Goal: Task Accomplishment & Management: Manage account settings

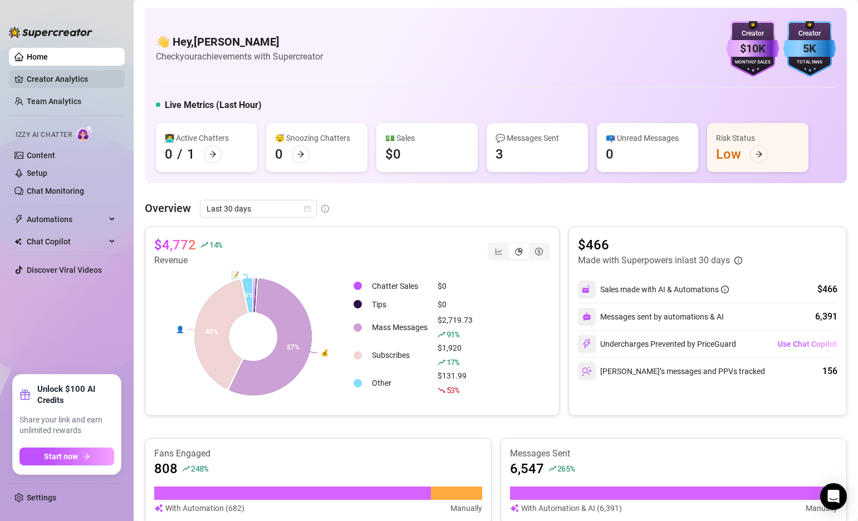
click at [68, 77] on link "Creator Analytics" at bounding box center [71, 79] width 89 height 18
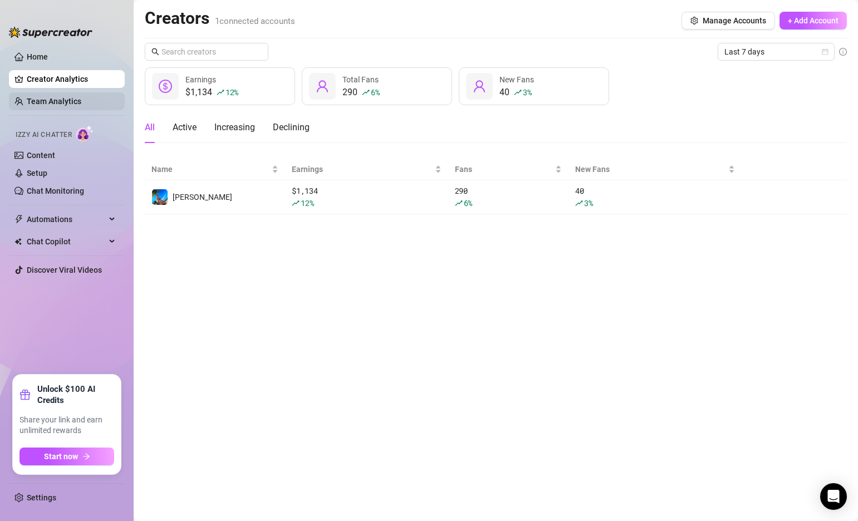
click at [58, 103] on link "Team Analytics" at bounding box center [54, 101] width 55 height 9
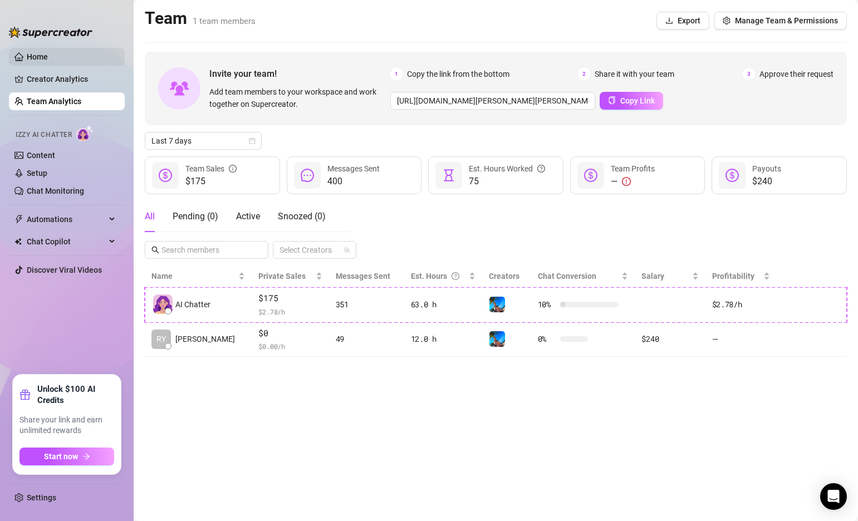
click at [45, 55] on link "Home" at bounding box center [37, 56] width 21 height 9
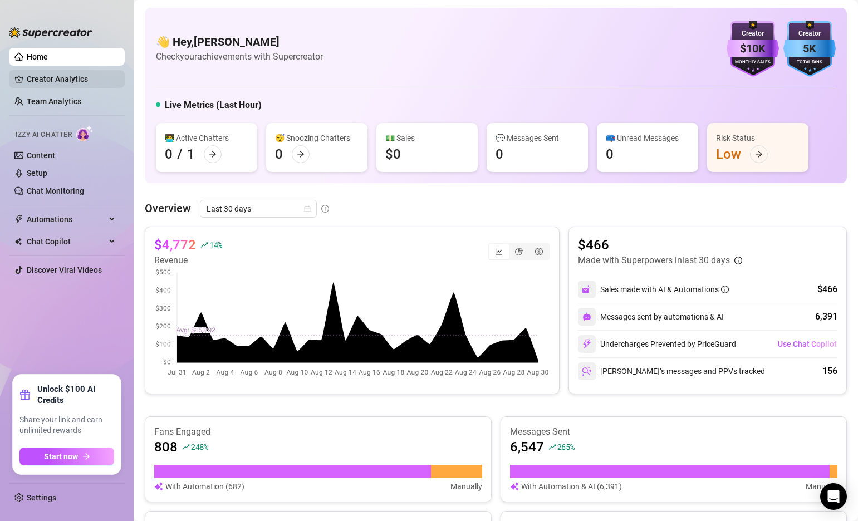
click at [66, 77] on link "Creator Analytics" at bounding box center [71, 79] width 89 height 18
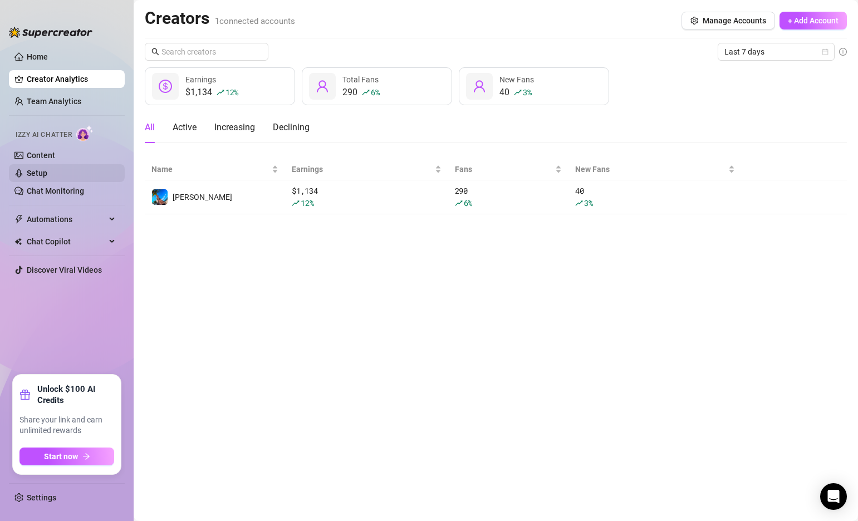
click at [43, 171] on link "Setup" at bounding box center [37, 173] width 21 height 9
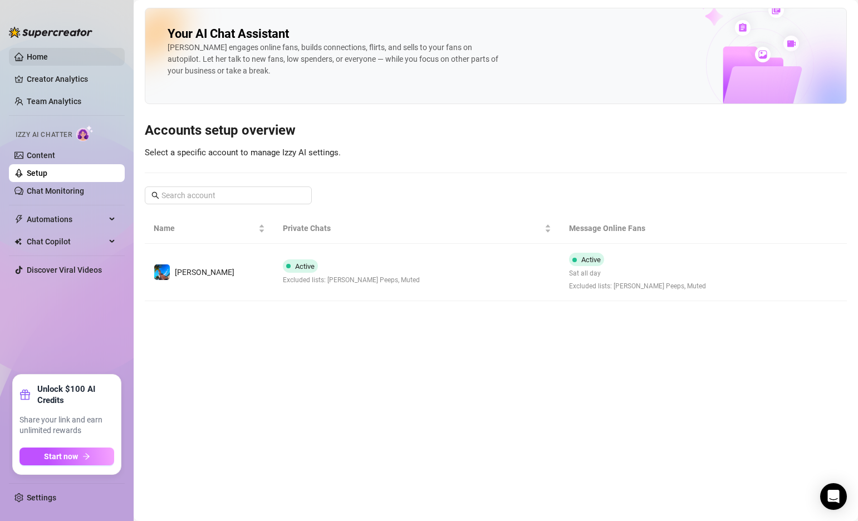
click at [48, 54] on link "Home" at bounding box center [37, 56] width 21 height 9
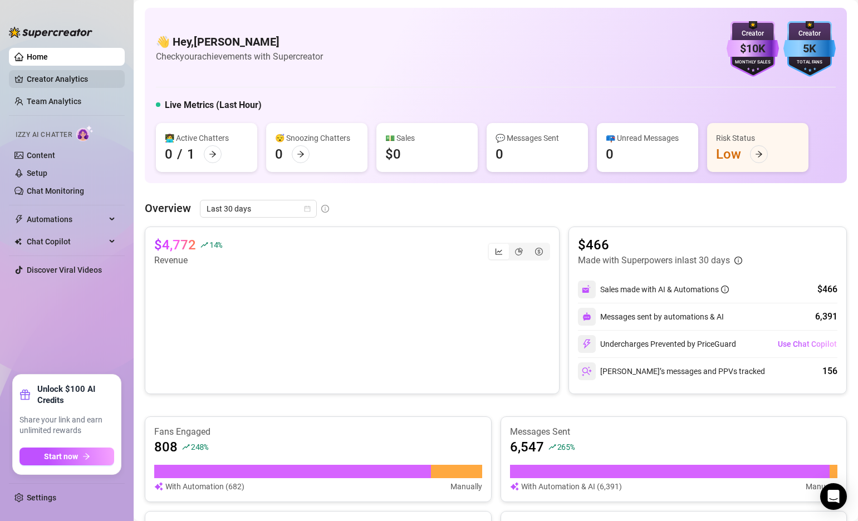
click at [63, 79] on link "Creator Analytics" at bounding box center [71, 79] width 89 height 18
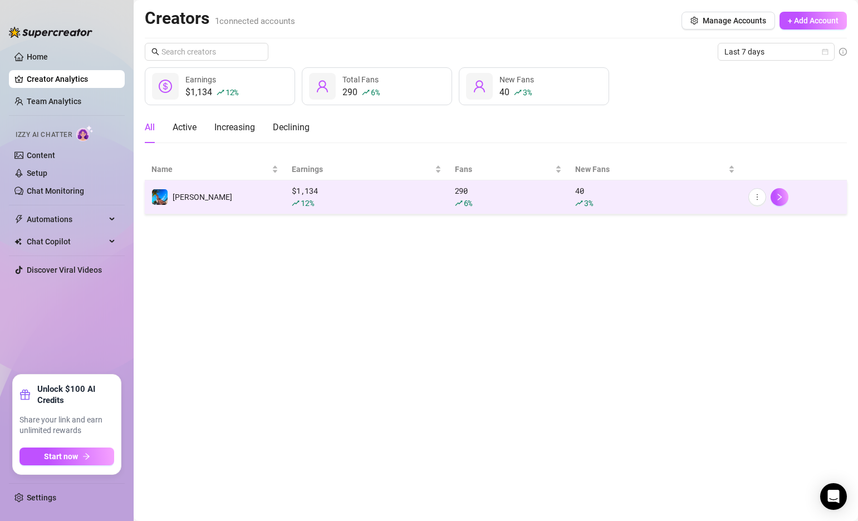
click at [411, 201] on div "12 %" at bounding box center [367, 203] width 150 height 12
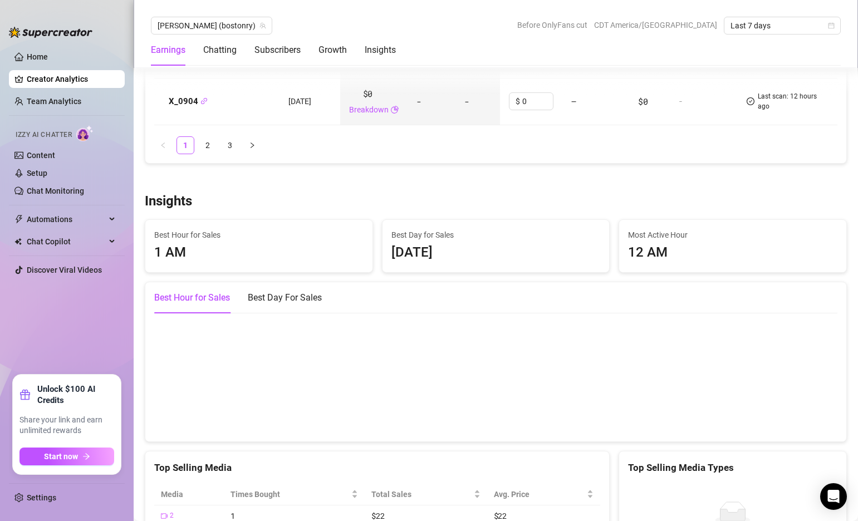
scroll to position [1810, 0]
click at [208, 149] on link "2" at bounding box center [207, 144] width 17 height 17
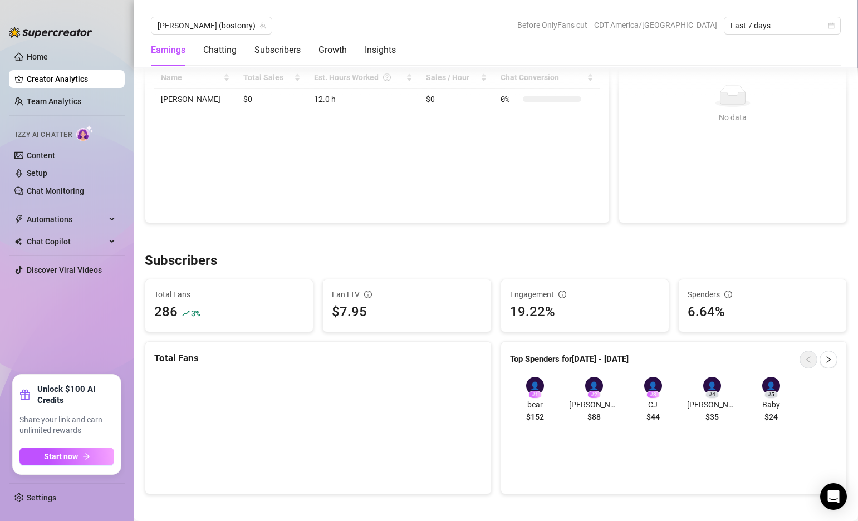
scroll to position [227, 0]
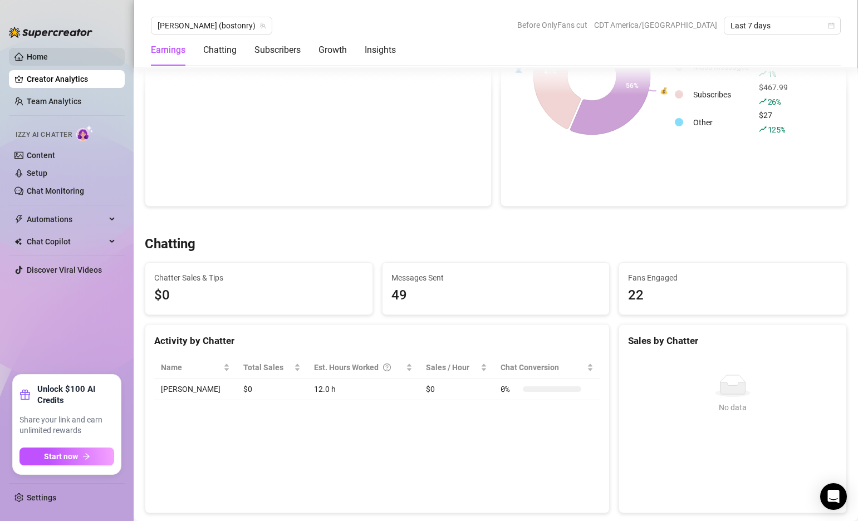
click at [45, 56] on link "Home" at bounding box center [37, 56] width 21 height 9
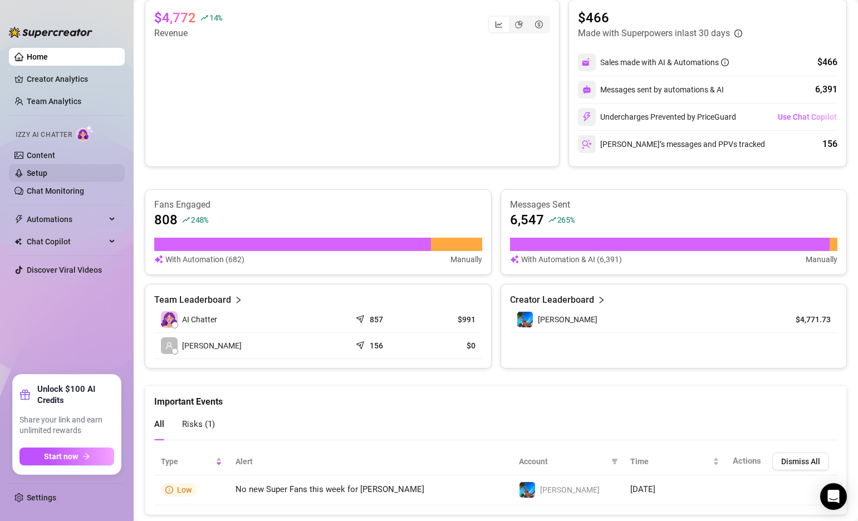
click at [47, 171] on link "Setup" at bounding box center [37, 173] width 21 height 9
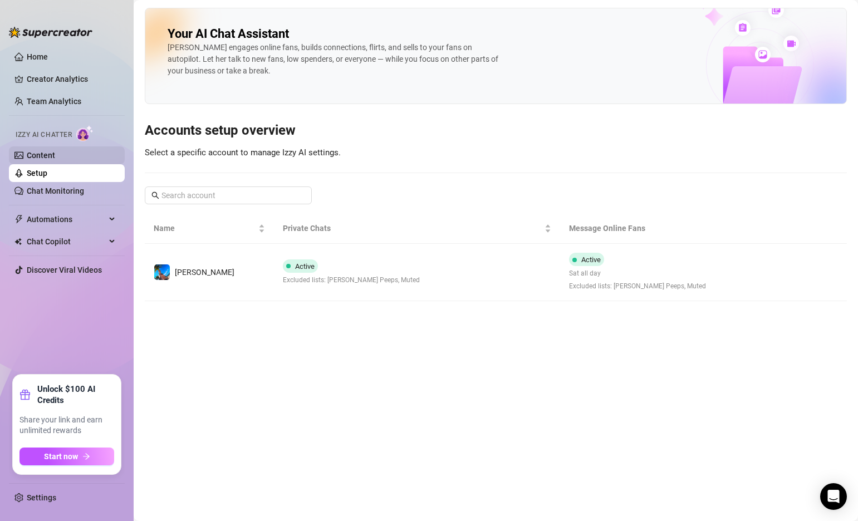
click at [55, 153] on link "Content" at bounding box center [41, 155] width 28 height 9
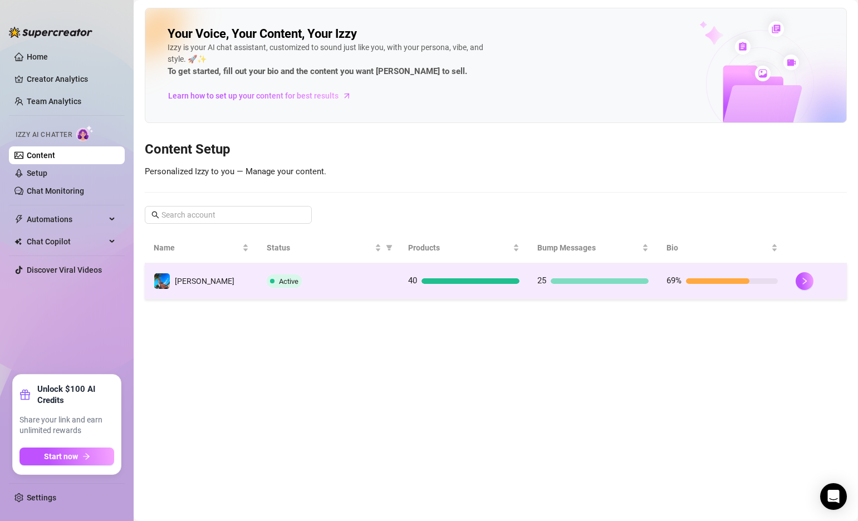
click at [368, 280] on div "Active" at bounding box center [329, 281] width 124 height 13
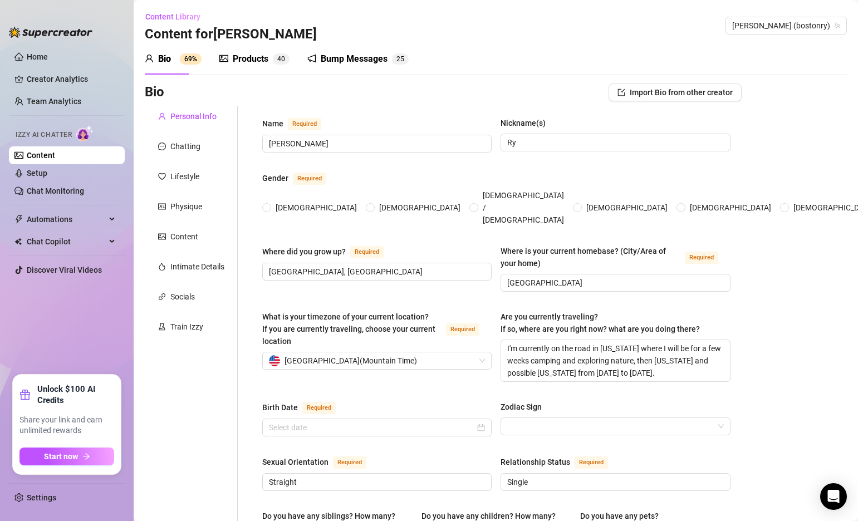
radio input "true"
type input "[DATE]"
click at [195, 147] on div "Chatting" at bounding box center [185, 146] width 30 height 12
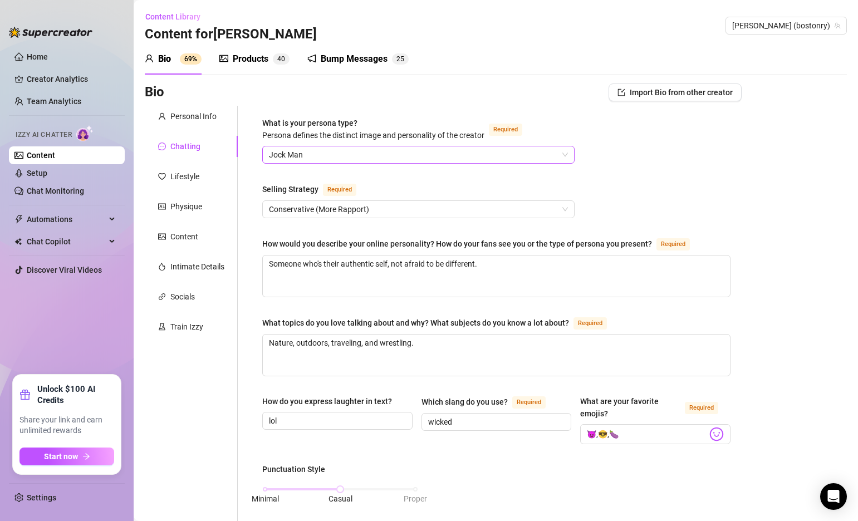
click at [304, 150] on span "Jock Man" at bounding box center [418, 154] width 299 height 17
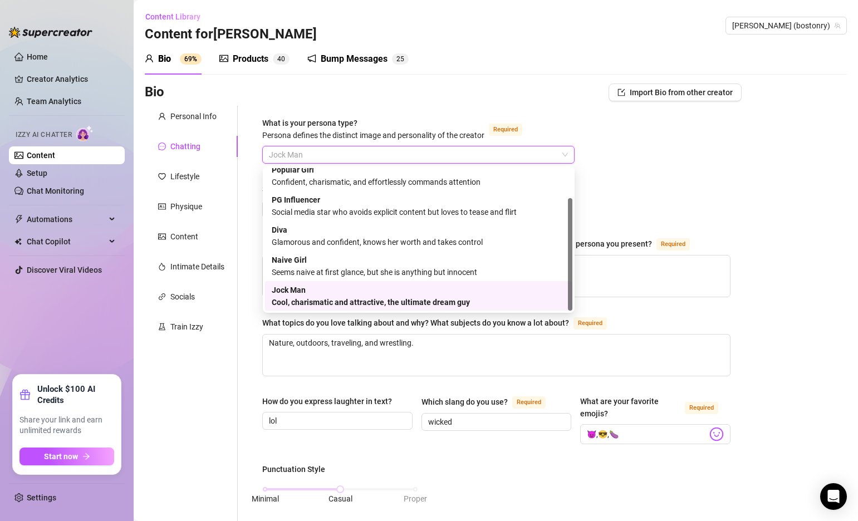
scroll to position [38, 0]
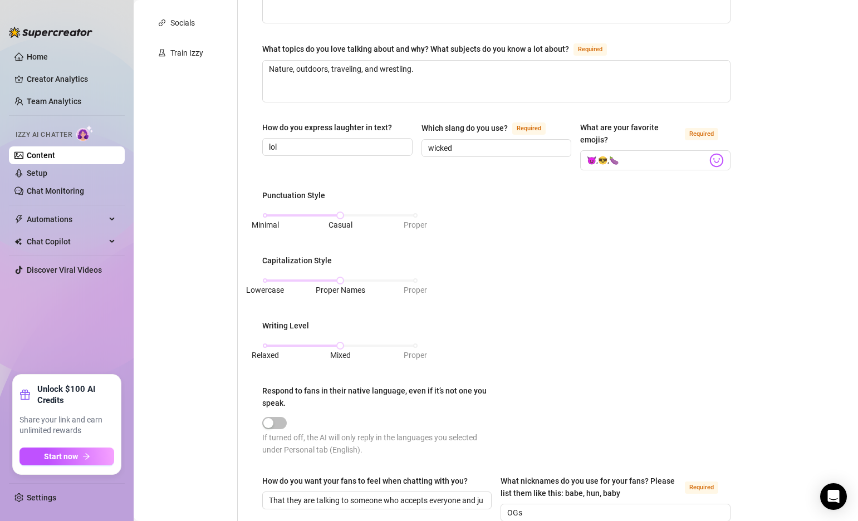
scroll to position [275, 0]
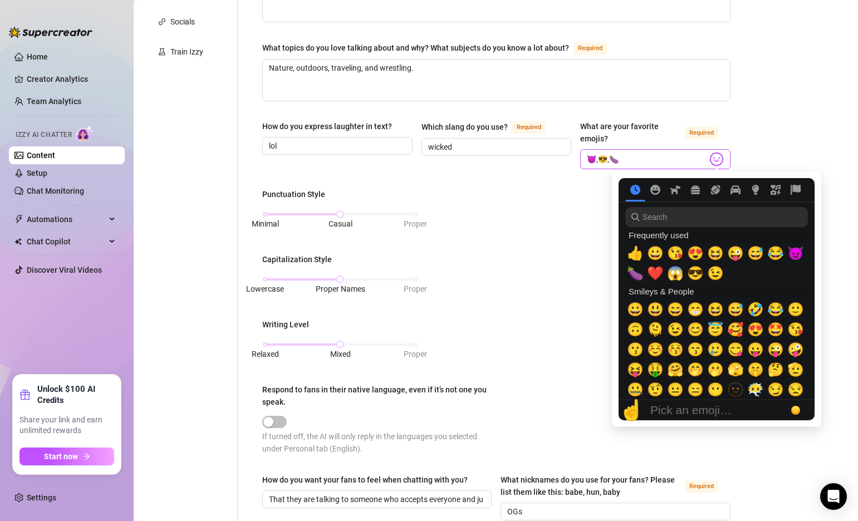
click at [717, 158] on img at bounding box center [717, 159] width 14 height 14
click at [716, 155] on img at bounding box center [717, 159] width 14 height 14
click at [708, 221] on input "search" at bounding box center [716, 217] width 183 height 20
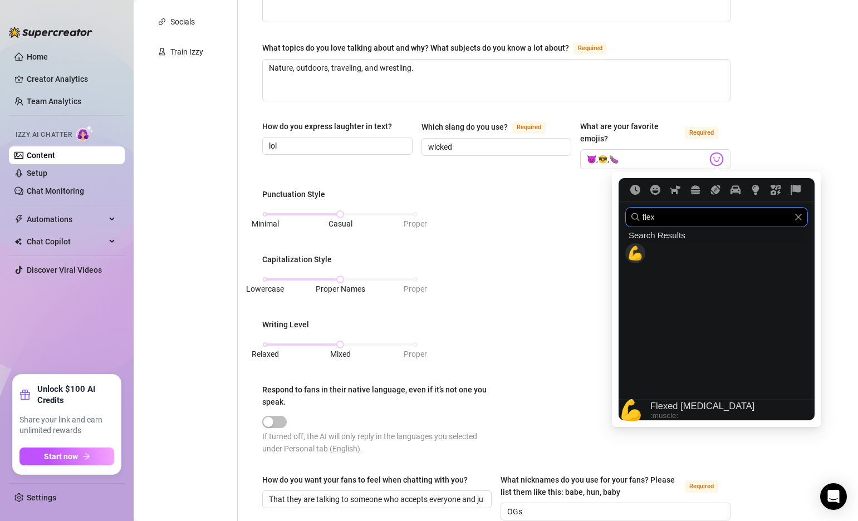
type input "flex"
click at [634, 251] on span "💪" at bounding box center [635, 254] width 17 height 16
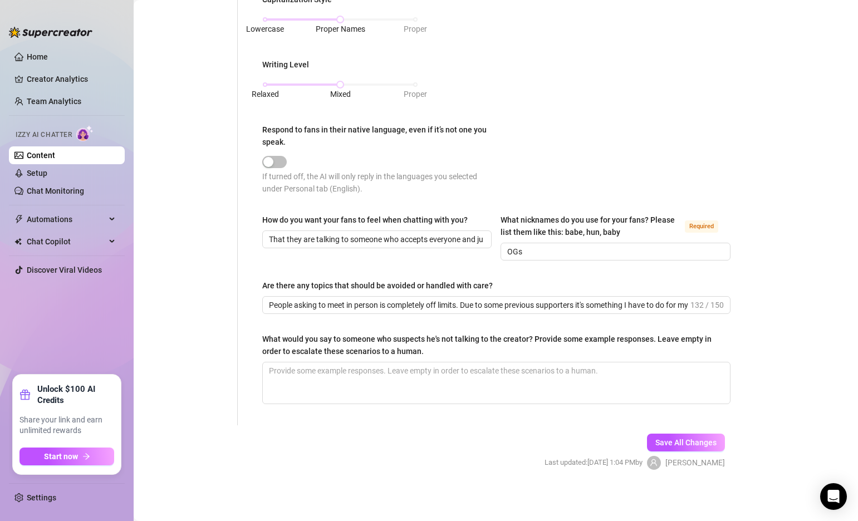
scroll to position [535, 0]
type input "😈,😎,🍆,💪"
click at [669, 440] on span "Save All Changes" at bounding box center [686, 443] width 61 height 9
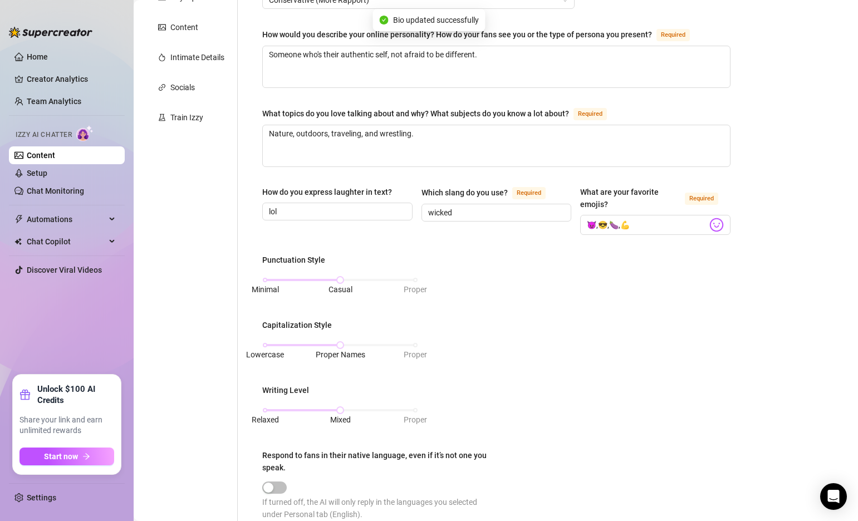
scroll to position [0, 0]
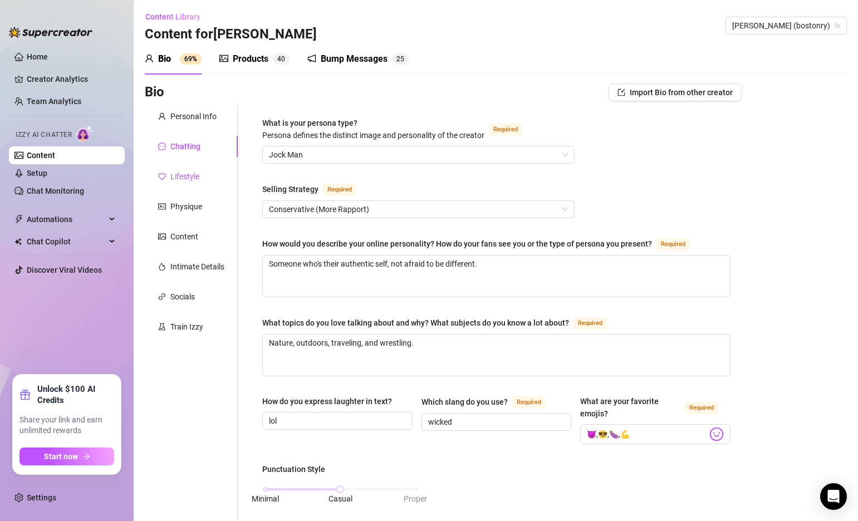
click at [189, 173] on div "Lifestyle" at bounding box center [184, 176] width 29 height 12
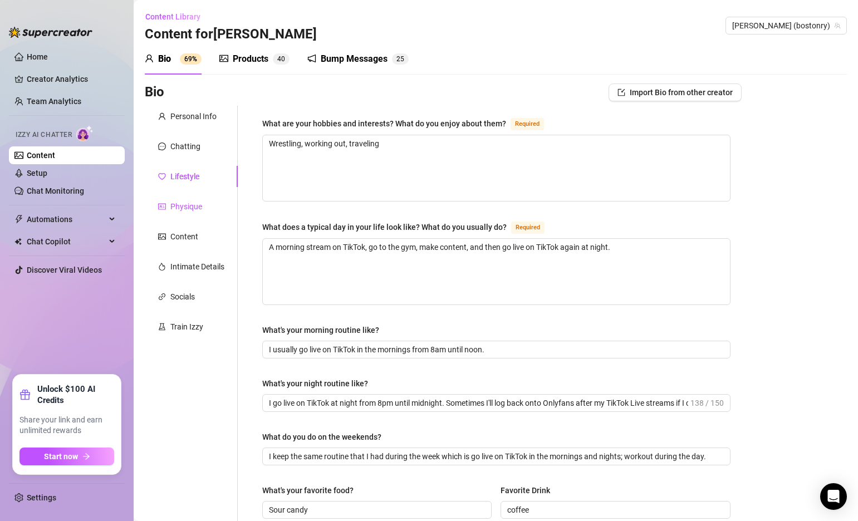
click at [194, 211] on div "Physique" at bounding box center [186, 207] width 32 height 12
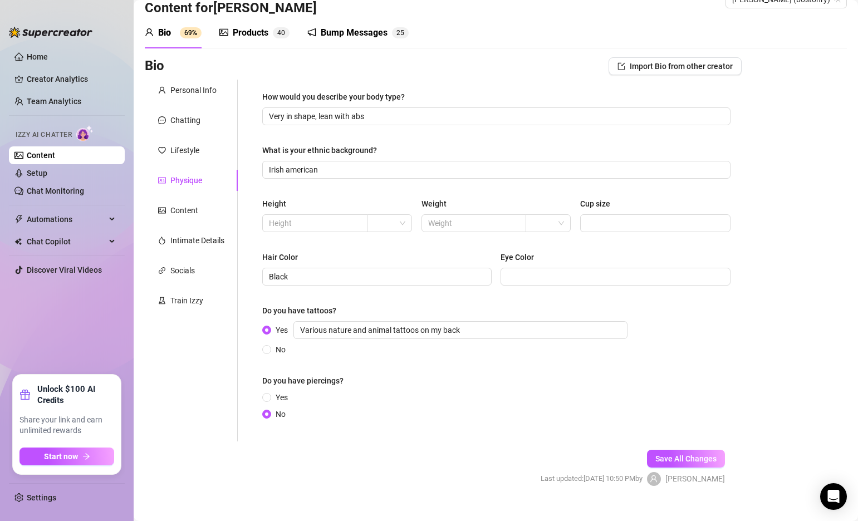
scroll to position [44, 0]
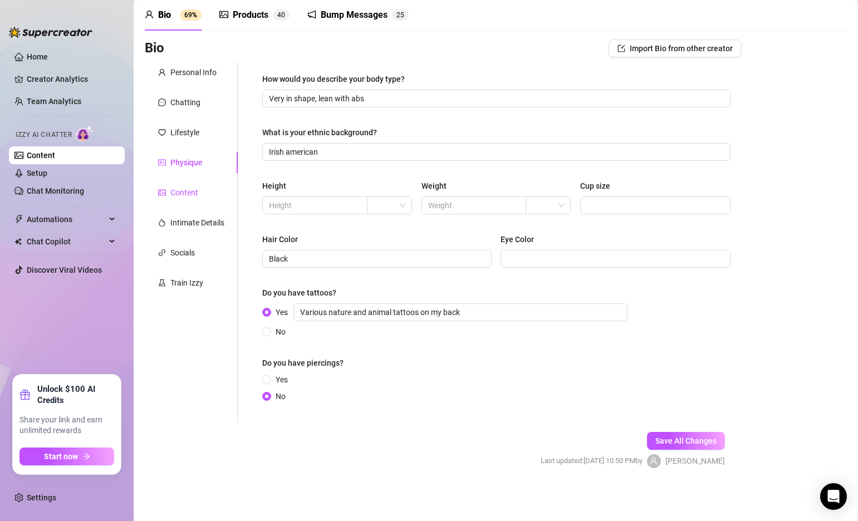
click at [194, 191] on div "Content" at bounding box center [184, 193] width 28 height 12
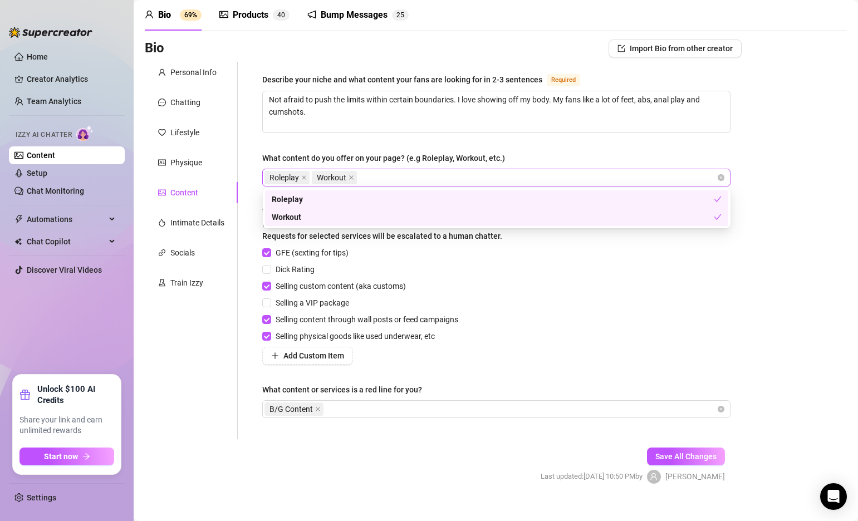
click at [454, 177] on div "Roleplay Workout" at bounding box center [491, 178] width 452 height 16
click at [756, 143] on div "Bio Import Bio from other creator Personal Info Chatting Lifestyle Physique Con…" at bounding box center [496, 272] width 702 height 464
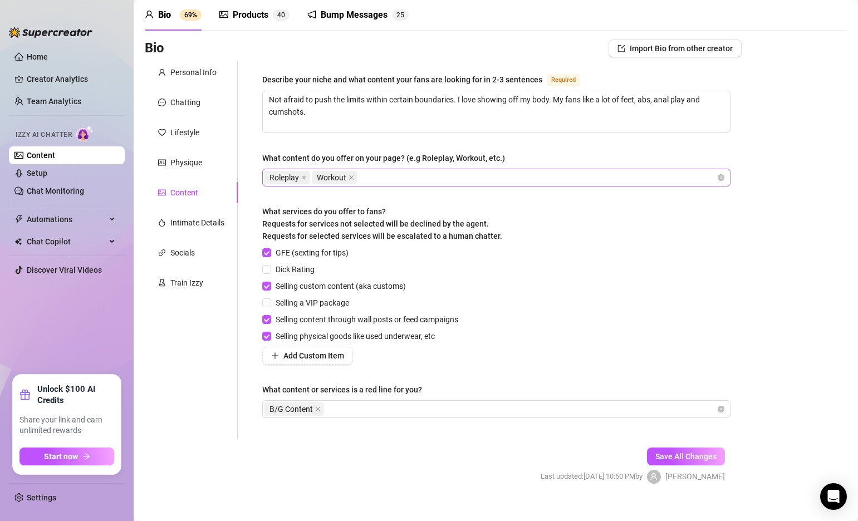
click at [589, 176] on div "Roleplay Workout" at bounding box center [491, 178] width 452 height 16
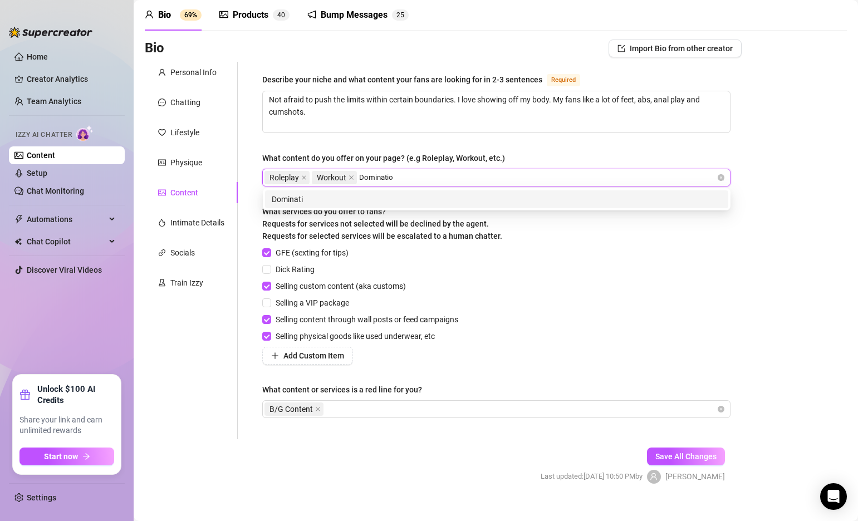
type input "Domination"
type input "Verbal"
type input "Cumshots"
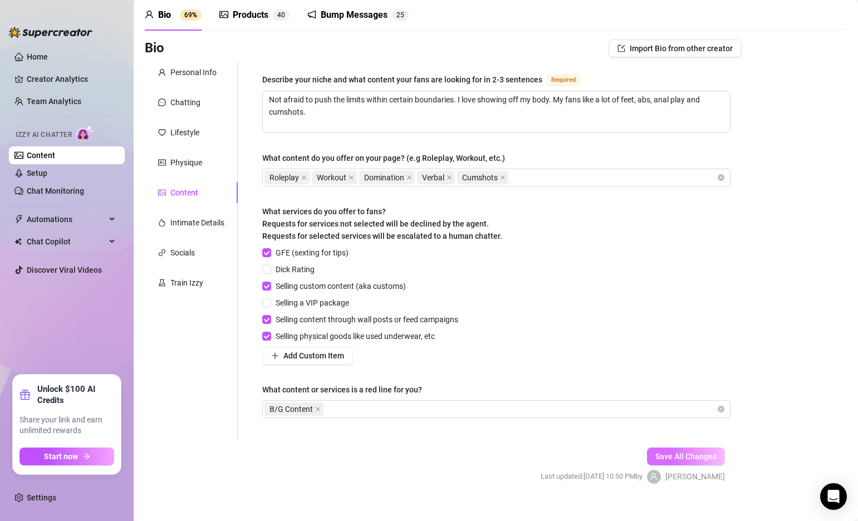
click at [682, 454] on span "Save All Changes" at bounding box center [686, 456] width 61 height 9
click at [203, 219] on div "Intimate Details" at bounding box center [197, 223] width 54 height 12
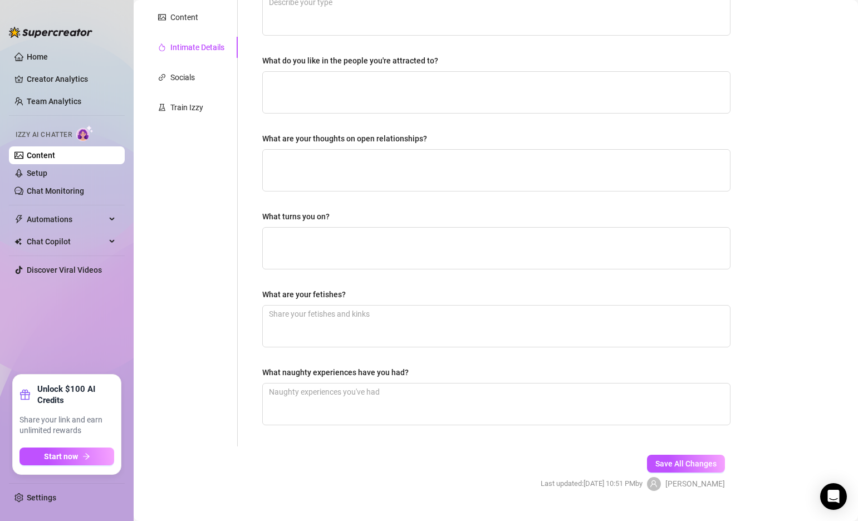
scroll to position [242, 0]
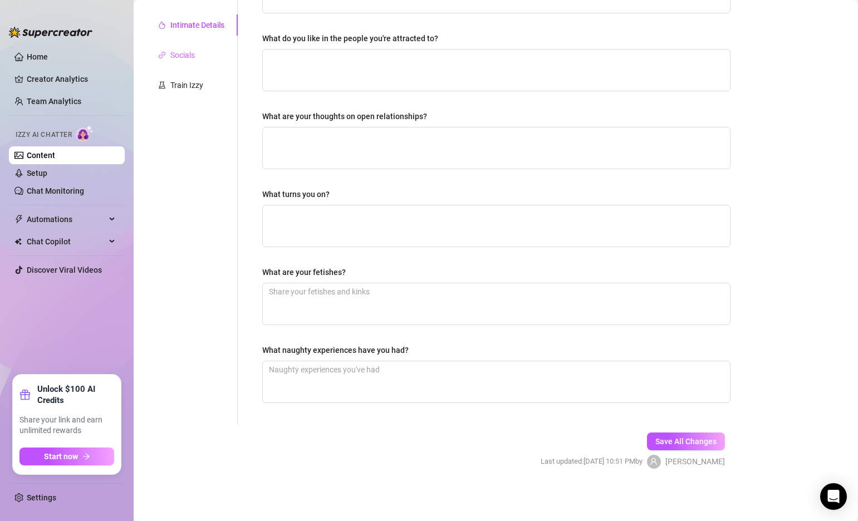
click at [196, 57] on div "Socials" at bounding box center [191, 55] width 93 height 21
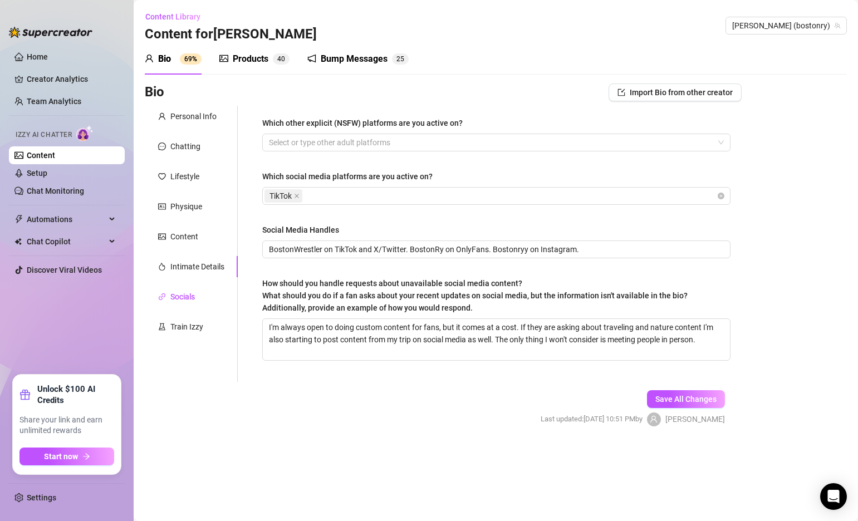
scroll to position [0, 0]
click at [193, 321] on div "Train Izzy" at bounding box center [186, 327] width 33 height 12
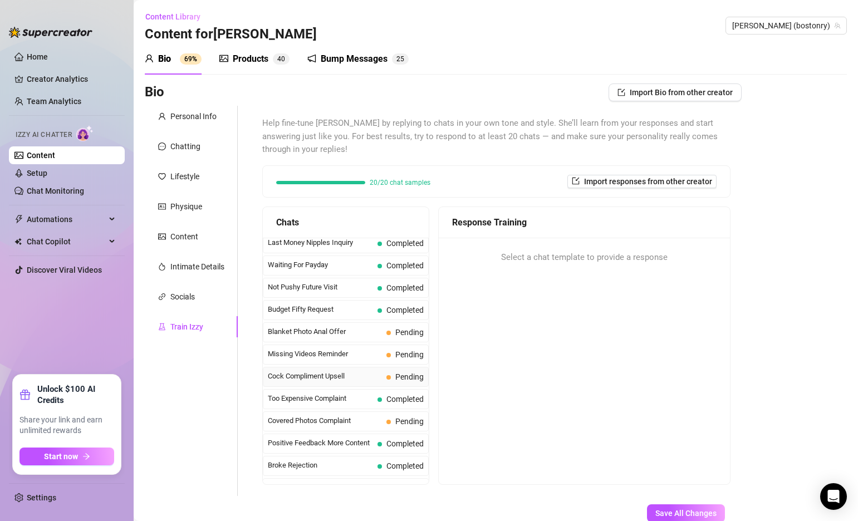
scroll to position [7, 0]
click at [332, 398] on span "Too Expensive Complaint" at bounding box center [320, 396] width 105 height 11
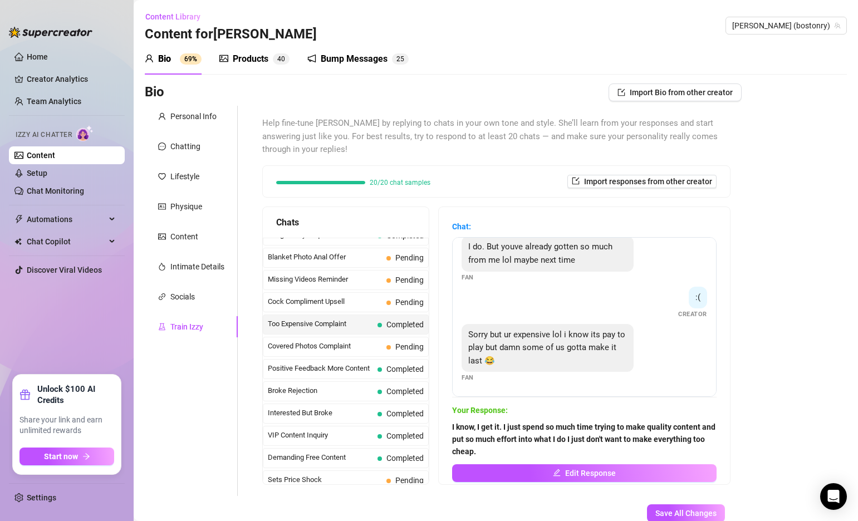
scroll to position [80, 0]
click at [324, 342] on span "Covered Photos Complaint" at bounding box center [325, 345] width 114 height 11
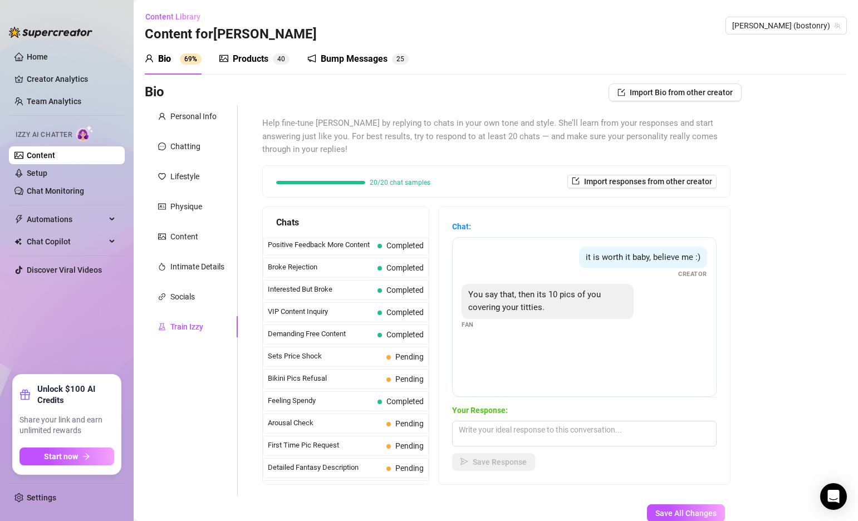
scroll to position [206, 0]
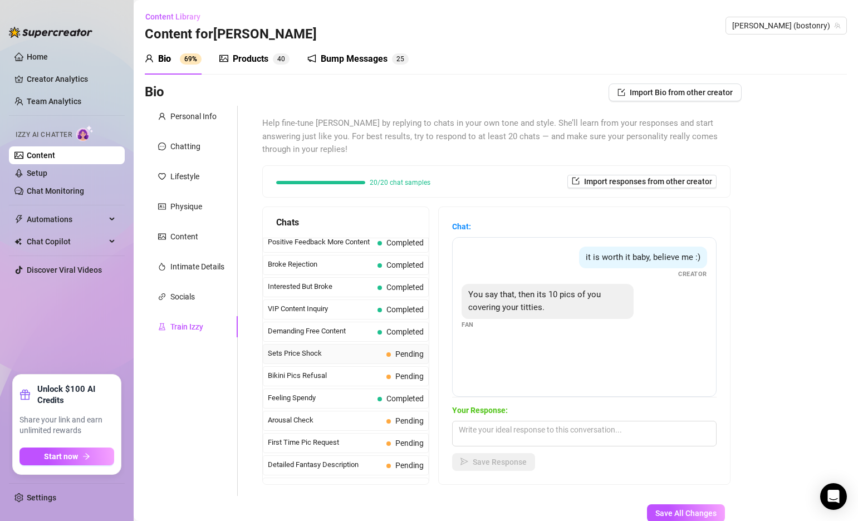
click at [318, 351] on span "Sets Price Shock" at bounding box center [325, 353] width 114 height 11
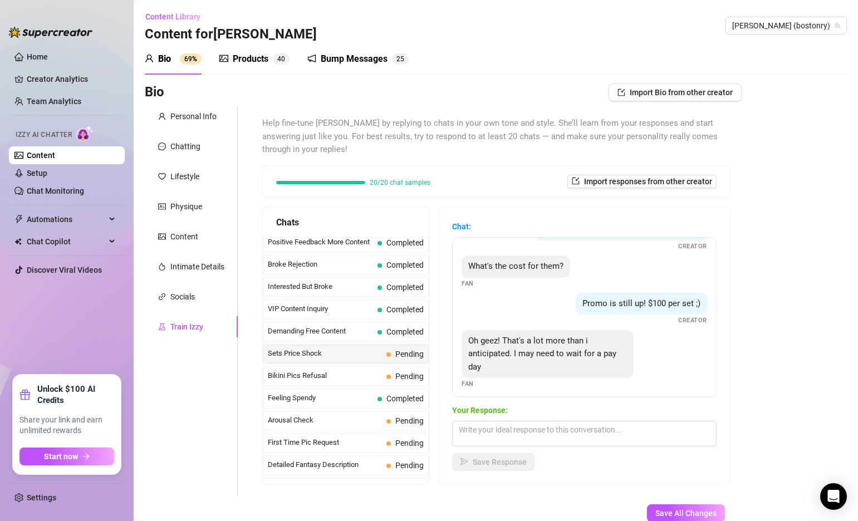
scroll to position [47, 0]
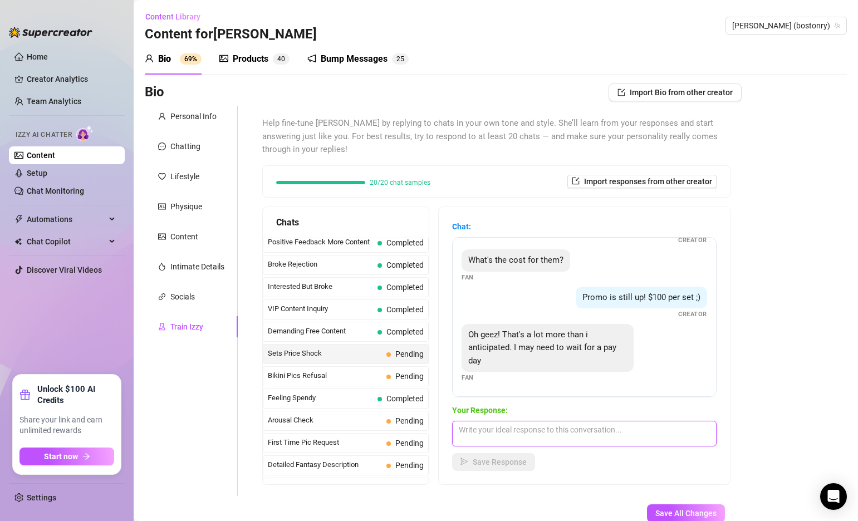
click at [583, 434] on textarea at bounding box center [584, 434] width 265 height 26
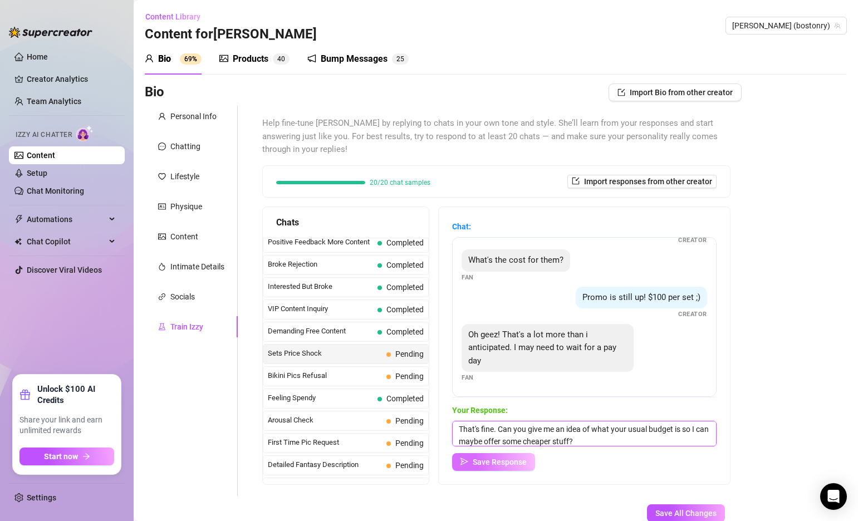
type textarea "That's fine. Can you give me an idea of what your usual budget is so I can mayb…"
click at [519, 461] on span "Save Response" at bounding box center [500, 462] width 54 height 9
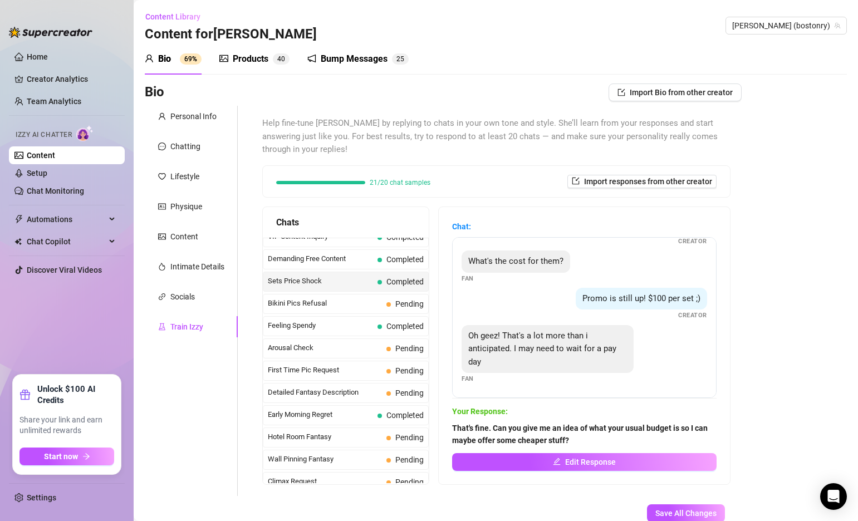
scroll to position [288, 0]
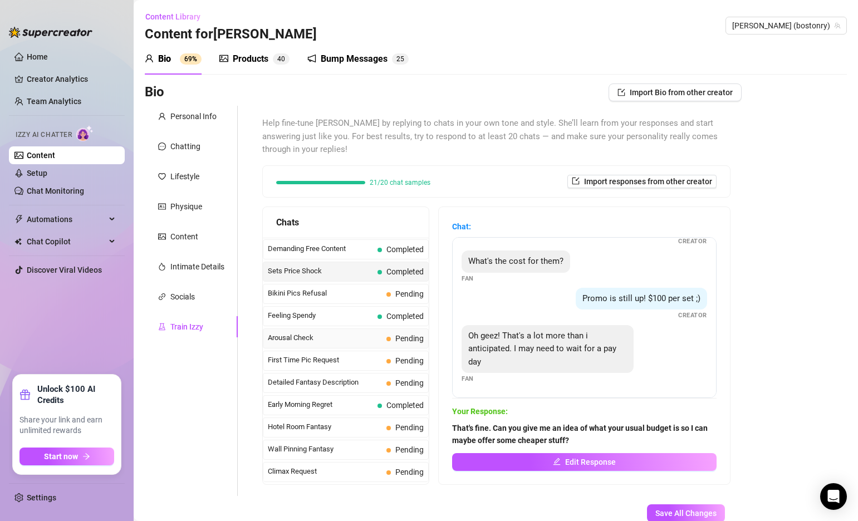
click at [349, 340] on span "Arousal Check" at bounding box center [325, 338] width 114 height 11
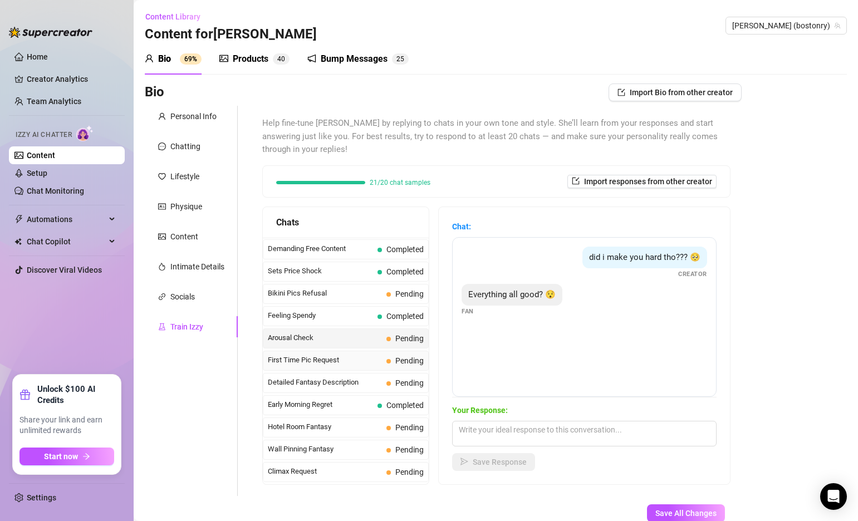
click at [356, 361] on span "First Time Pic Request" at bounding box center [325, 360] width 114 height 11
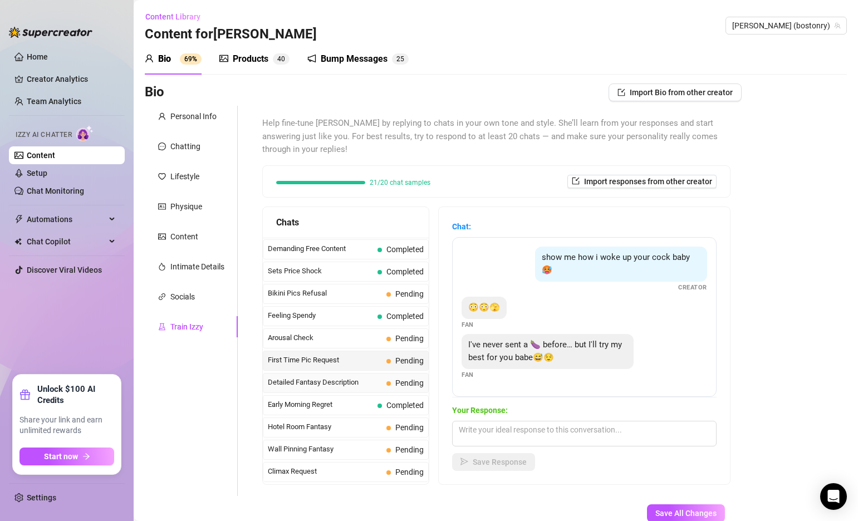
click at [342, 379] on span "Detailed Fantasy Description" at bounding box center [325, 382] width 114 height 11
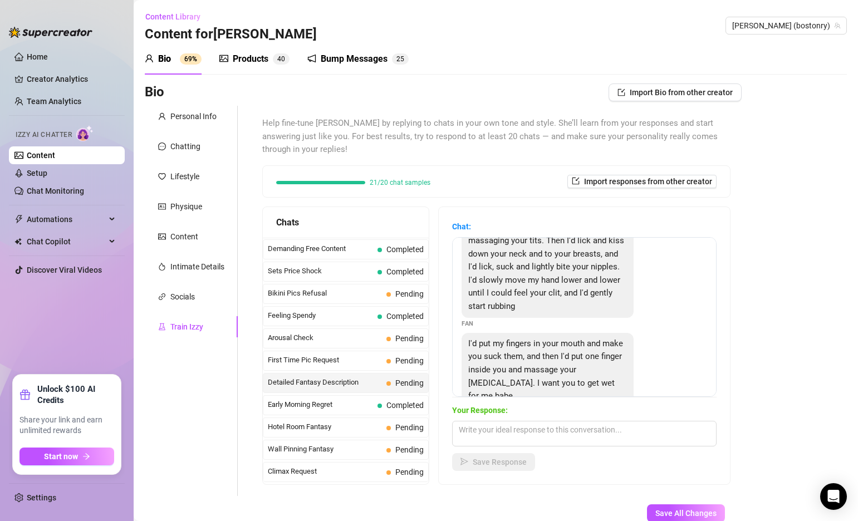
scroll to position [52, 0]
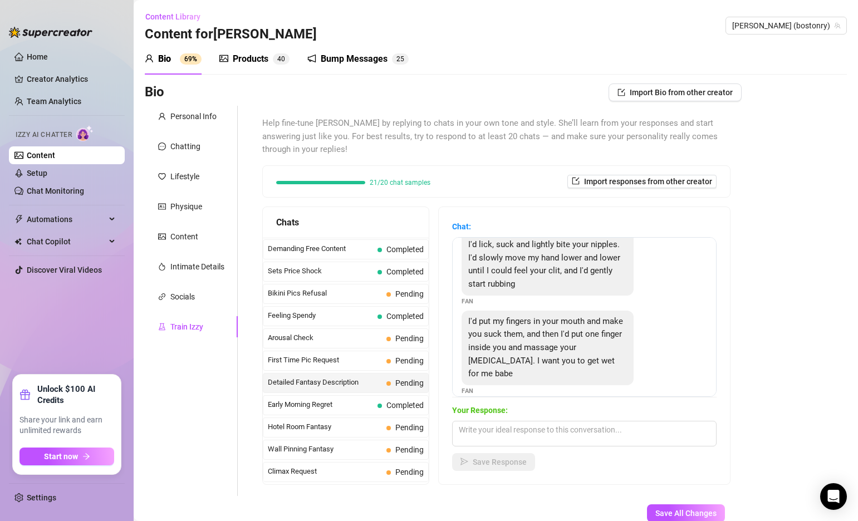
click at [333, 427] on span "Hotel Room Fantasy" at bounding box center [325, 427] width 114 height 11
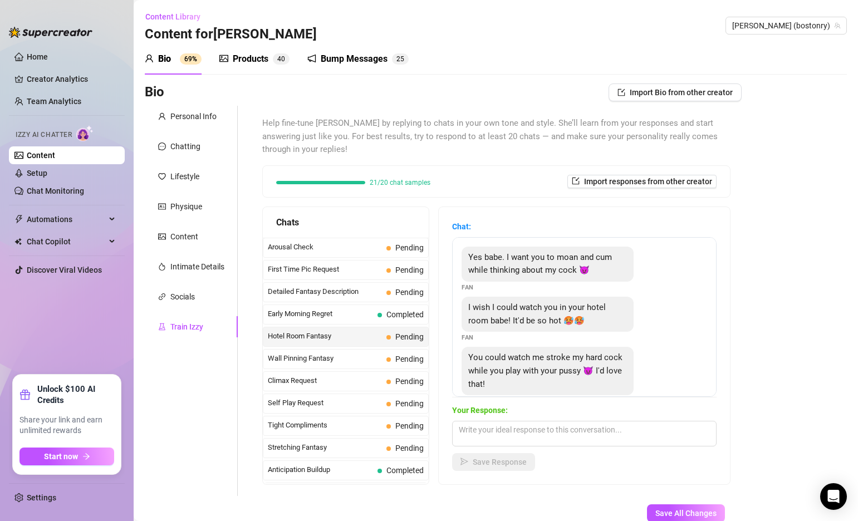
scroll to position [378, 0]
click at [337, 357] on span "Wall Pinning Fantasy" at bounding box center [325, 359] width 114 height 11
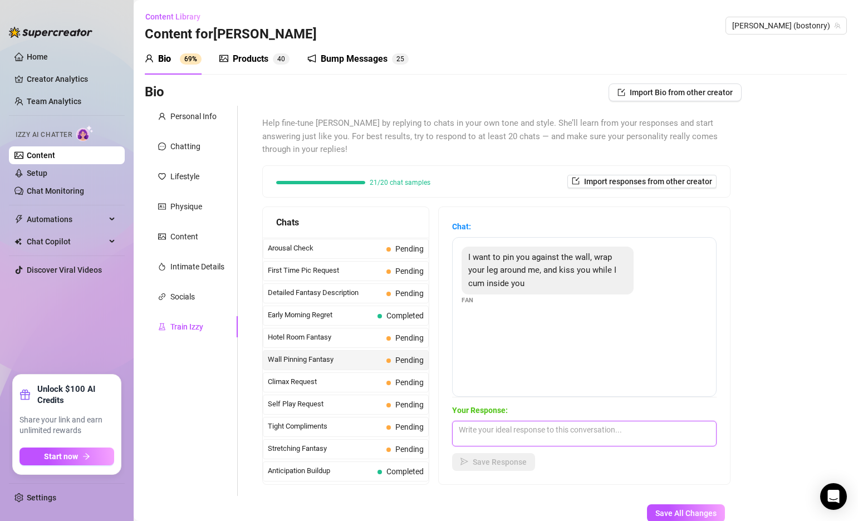
click at [522, 436] on textarea at bounding box center [584, 434] width 265 height 26
type textarea "D"
click at [328, 387] on span "Climax Request" at bounding box center [325, 382] width 114 height 11
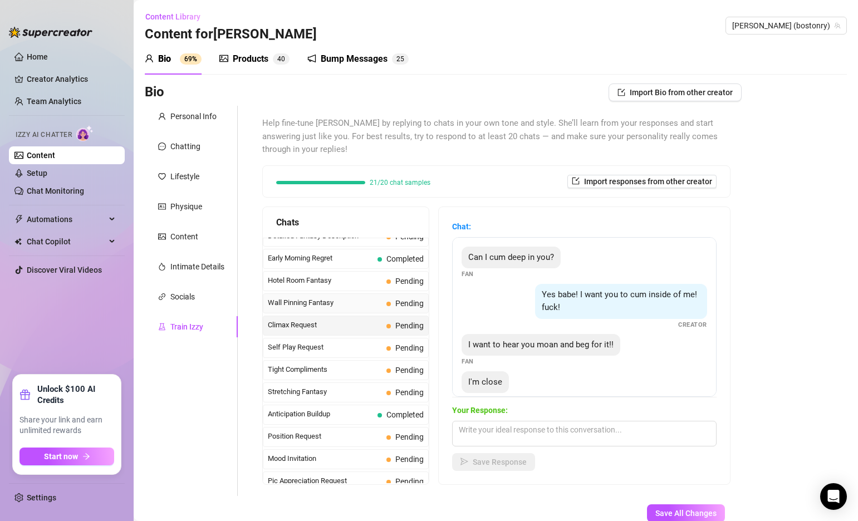
scroll to position [438, 0]
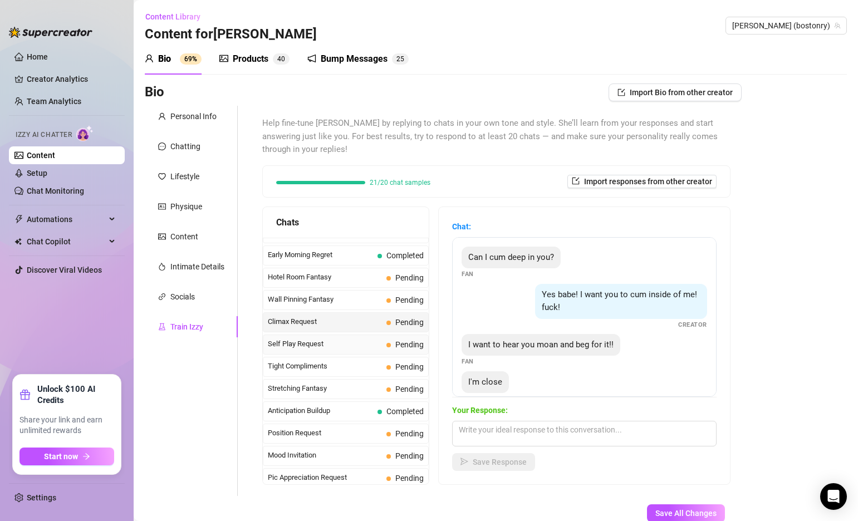
click at [336, 347] on span "Self Play Request" at bounding box center [325, 344] width 114 height 11
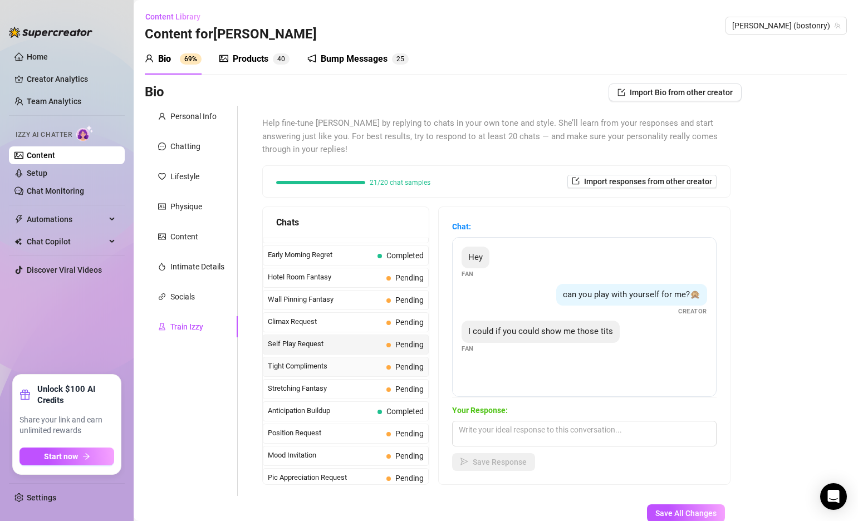
click at [339, 365] on span "Tight Compliments" at bounding box center [325, 366] width 114 height 11
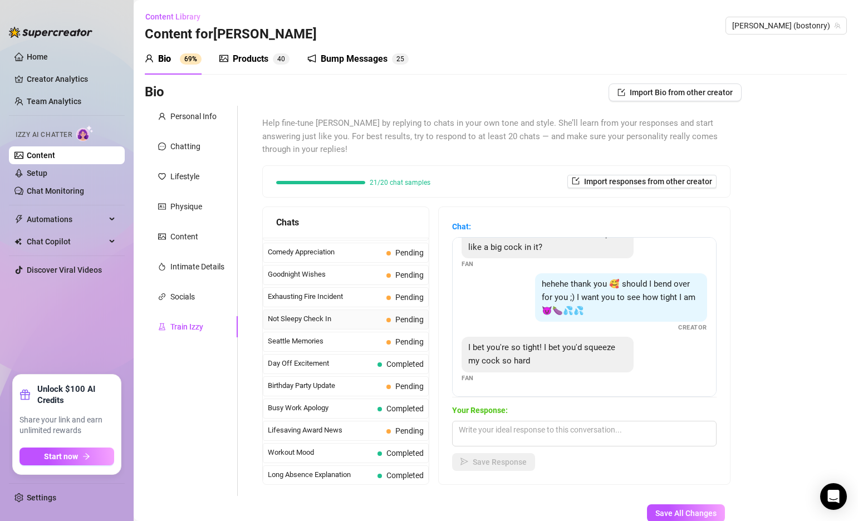
scroll to position [806, 0]
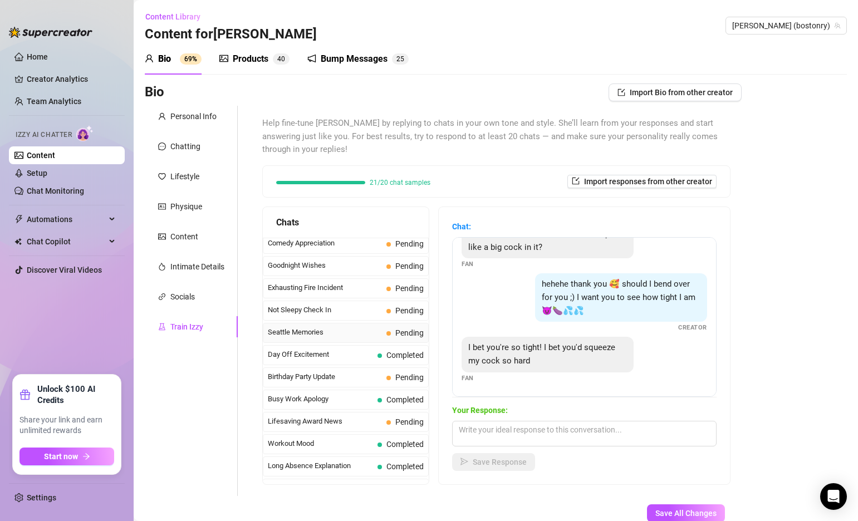
click at [333, 333] on span "Seattle Memories" at bounding box center [325, 332] width 114 height 11
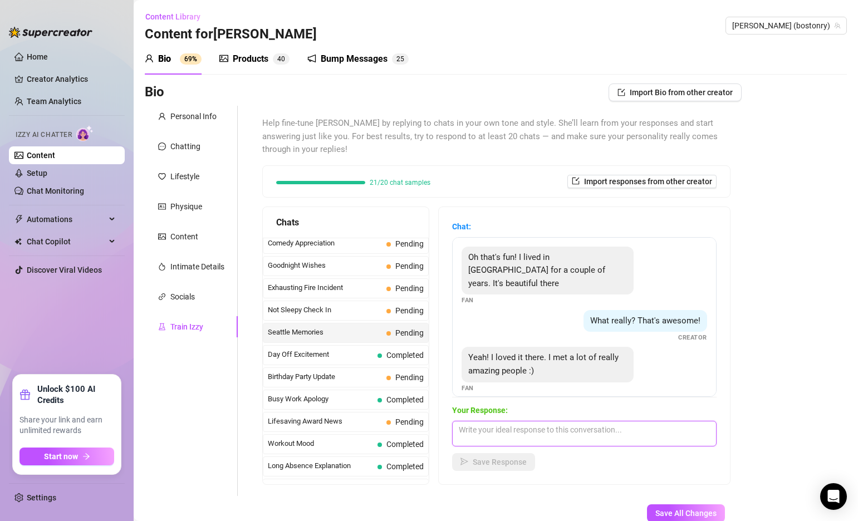
click at [528, 429] on textarea at bounding box center [584, 434] width 265 height 26
type textarea "I love the northwest. I want to spend more time traveling and exploring that ar…"
click at [491, 465] on span "Save Response" at bounding box center [500, 462] width 54 height 9
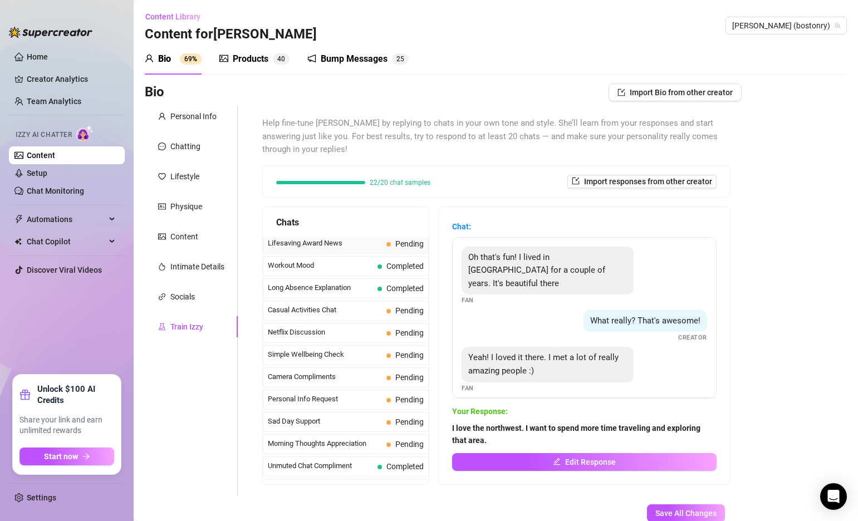
scroll to position [985, 0]
click at [336, 312] on span "Casual Activities Chat" at bounding box center [325, 309] width 114 height 11
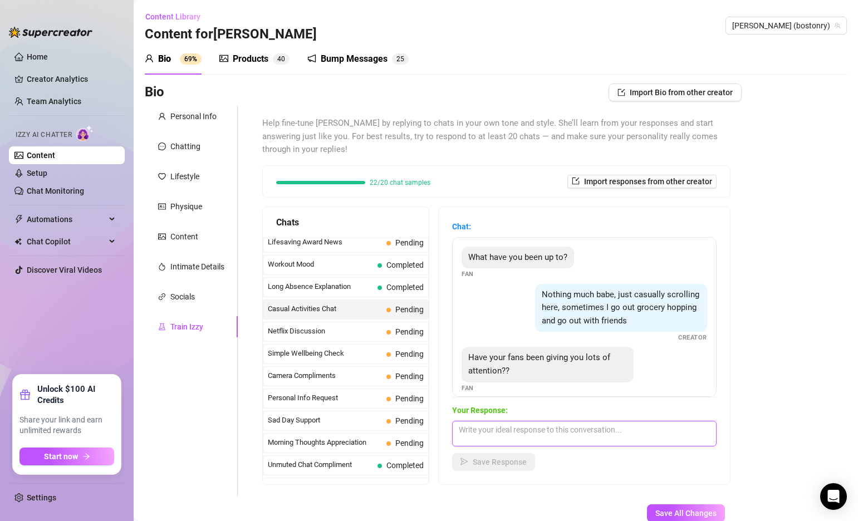
click at [520, 437] on textarea at bounding box center [584, 434] width 265 height 26
type textarea "You know I have. I try to chat with everyone as much as possible. If not here t…"
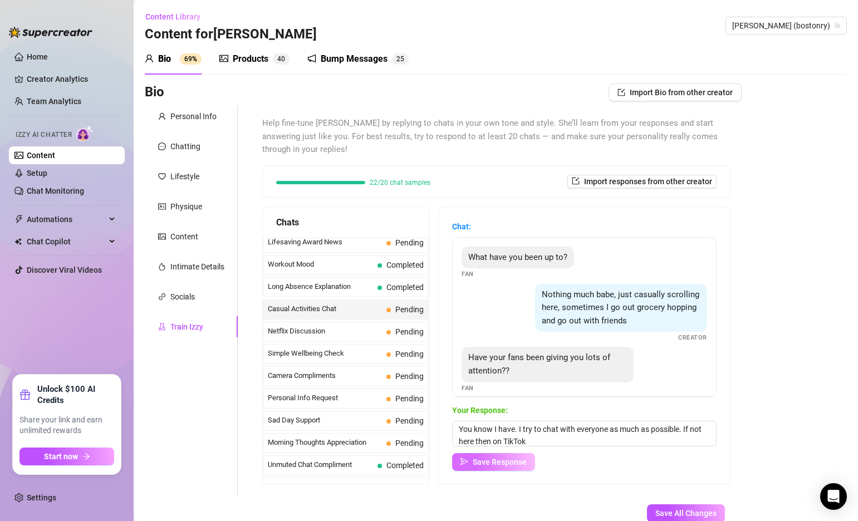
click at [481, 458] on span "Save Response" at bounding box center [500, 462] width 54 height 9
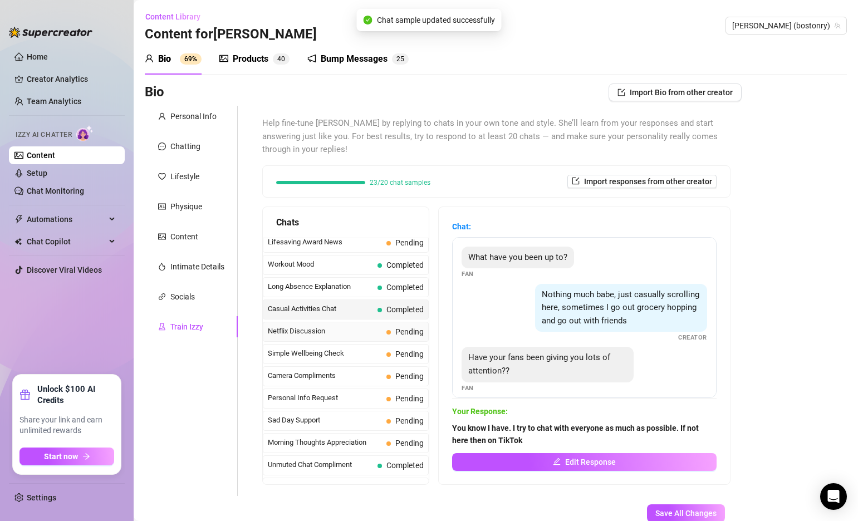
click at [334, 331] on span "Netflix Discussion" at bounding box center [325, 331] width 114 height 11
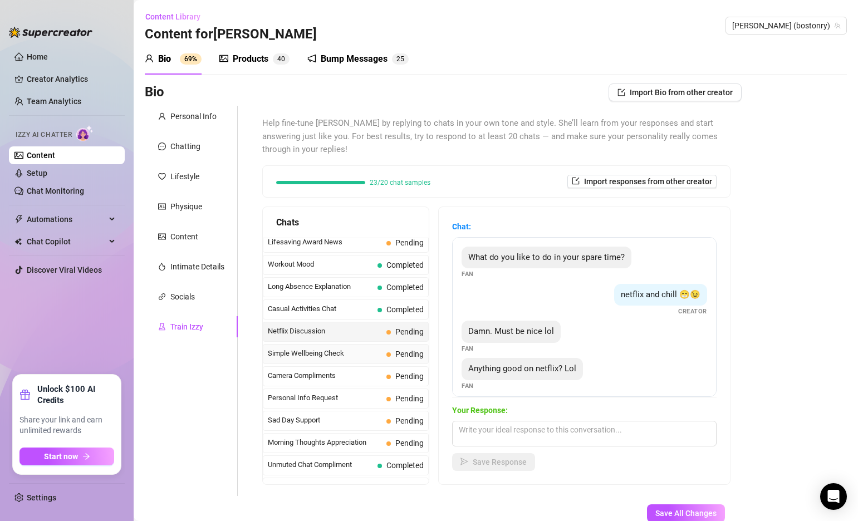
click at [341, 348] on div "Simple Wellbeing Check Pending" at bounding box center [346, 354] width 166 height 20
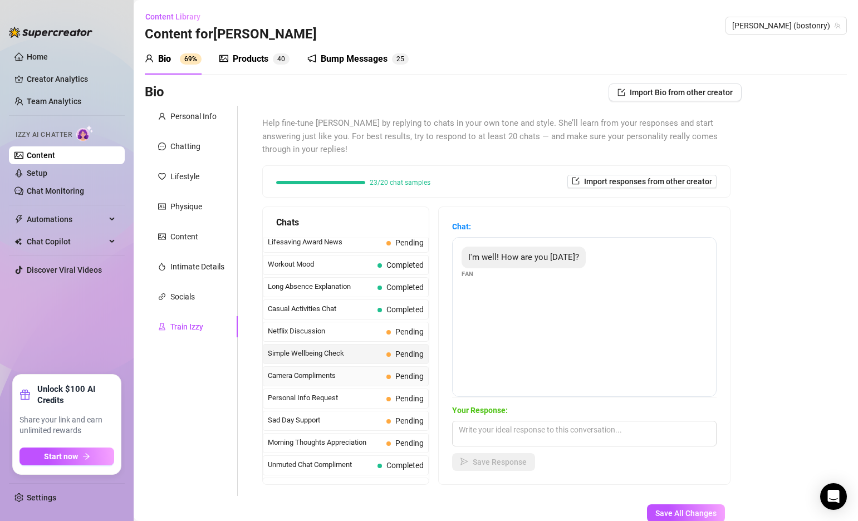
click at [350, 374] on span "Camera Compliments" at bounding box center [325, 375] width 114 height 11
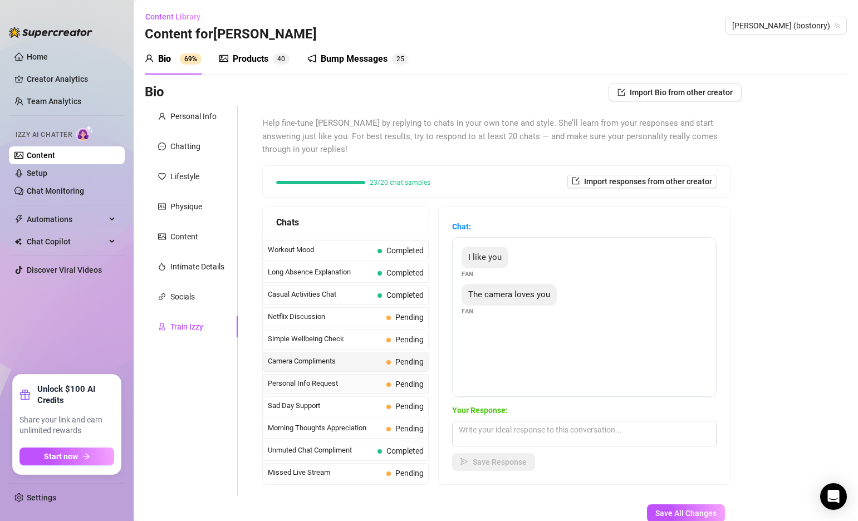
click at [344, 384] on span "Personal Info Request" at bounding box center [325, 383] width 114 height 11
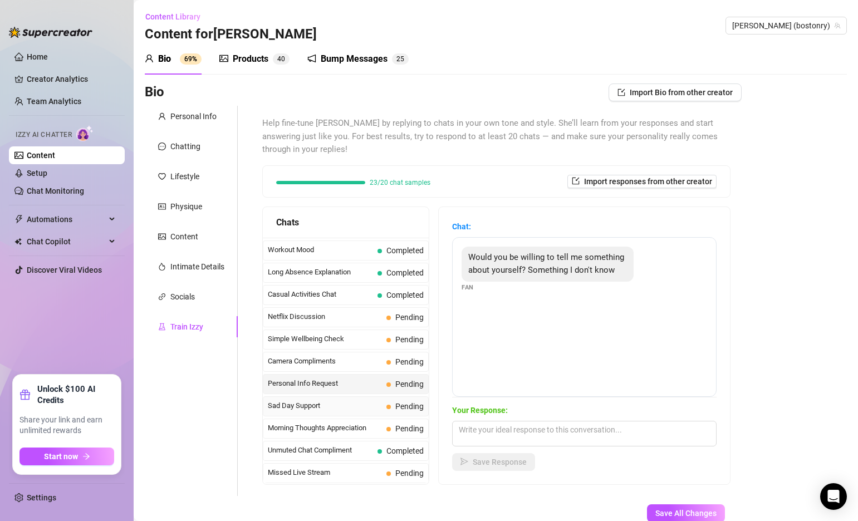
click at [358, 402] on span "Sad Day Support" at bounding box center [325, 405] width 114 height 11
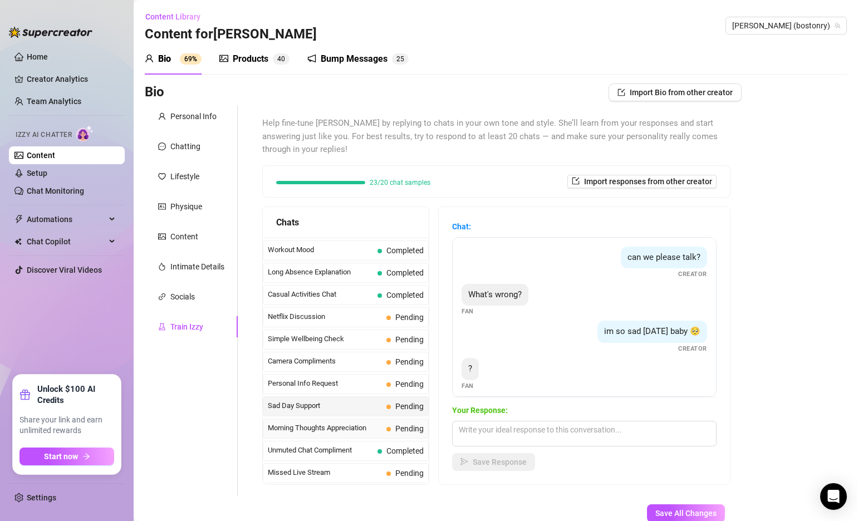
click at [358, 424] on span "Morning Thoughts Appreciation" at bounding box center [325, 428] width 114 height 11
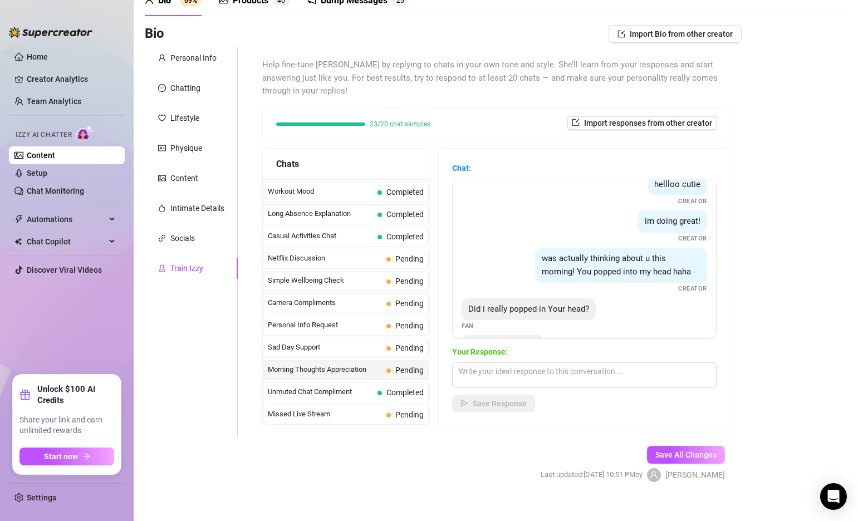
scroll to position [95, 0]
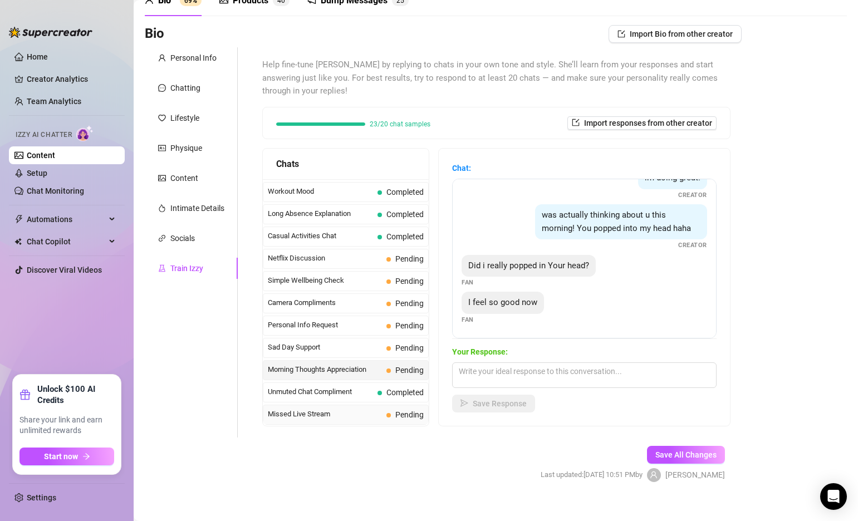
click at [324, 411] on span "Missed Live Stream" at bounding box center [325, 414] width 114 height 11
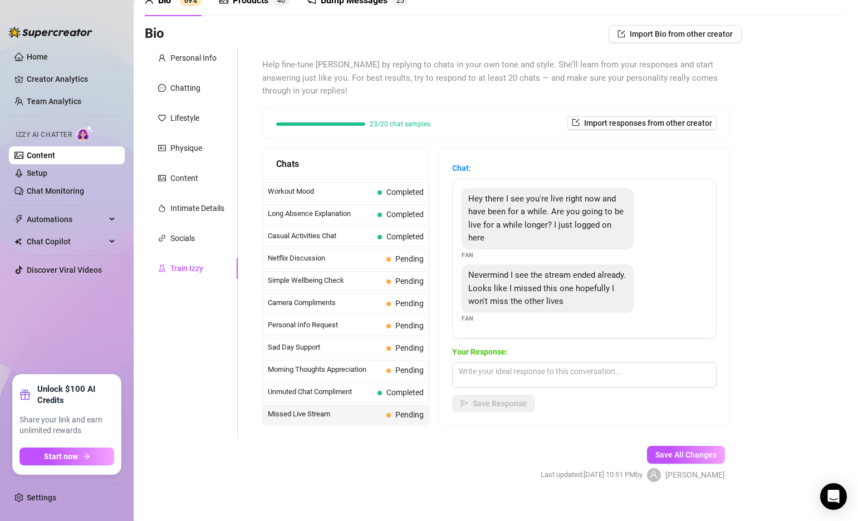
scroll to position [72, 0]
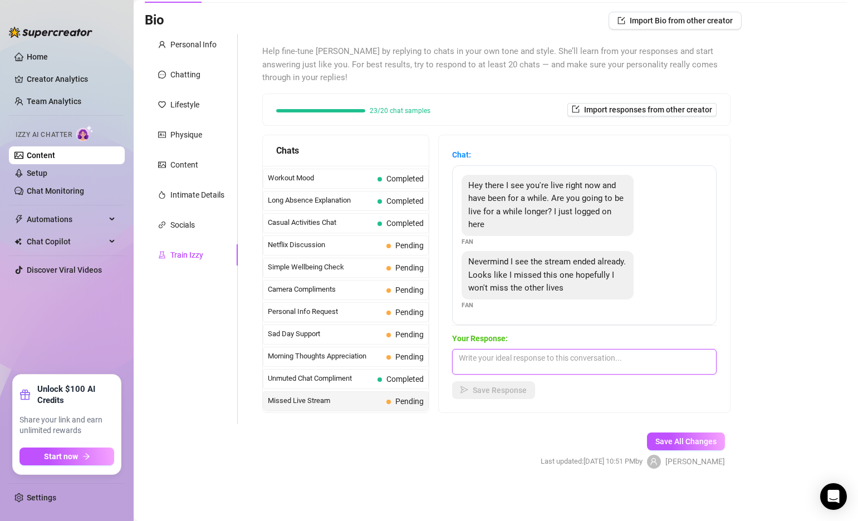
click at [568, 369] on textarea at bounding box center [584, 362] width 265 height 26
type textarea "I'll most likely be sending the replay out later so don't worry"
click at [474, 388] on span "Save Response" at bounding box center [500, 390] width 54 height 9
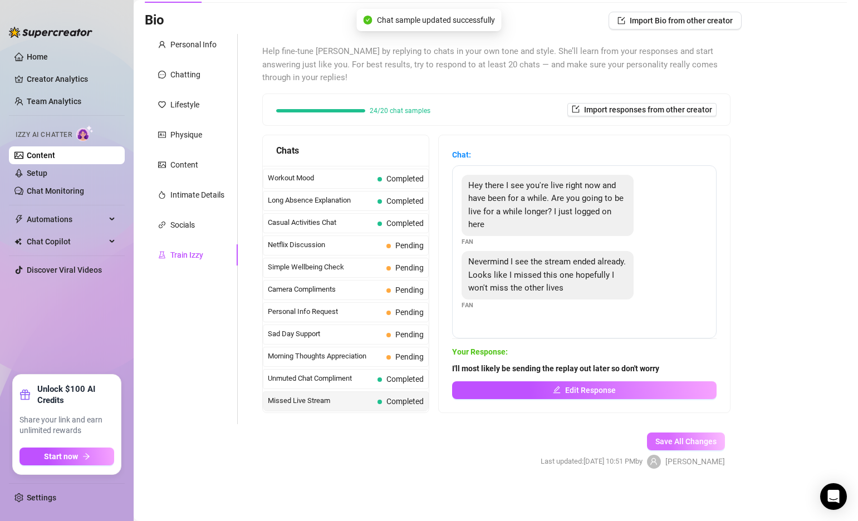
click at [688, 442] on span "Save All Changes" at bounding box center [686, 441] width 61 height 9
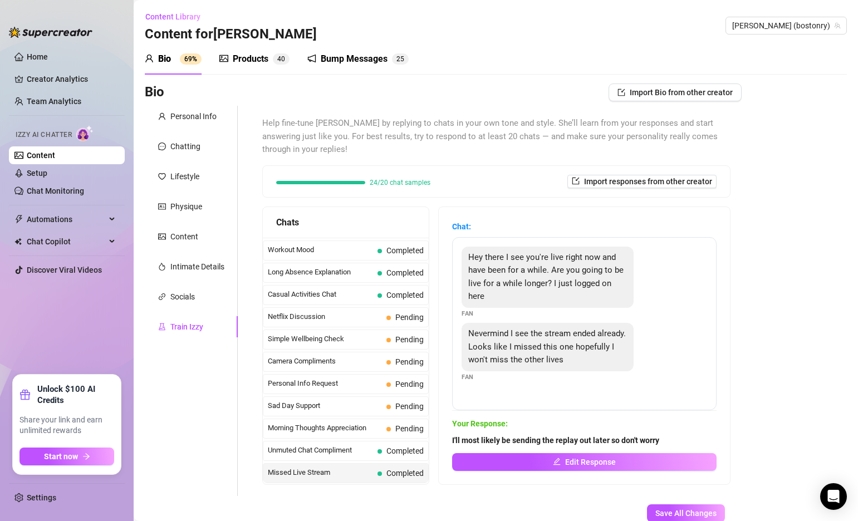
click at [254, 51] on div "Products 4 0" at bounding box center [254, 58] width 70 height 31
